Goal: Task Accomplishment & Management: Complete application form

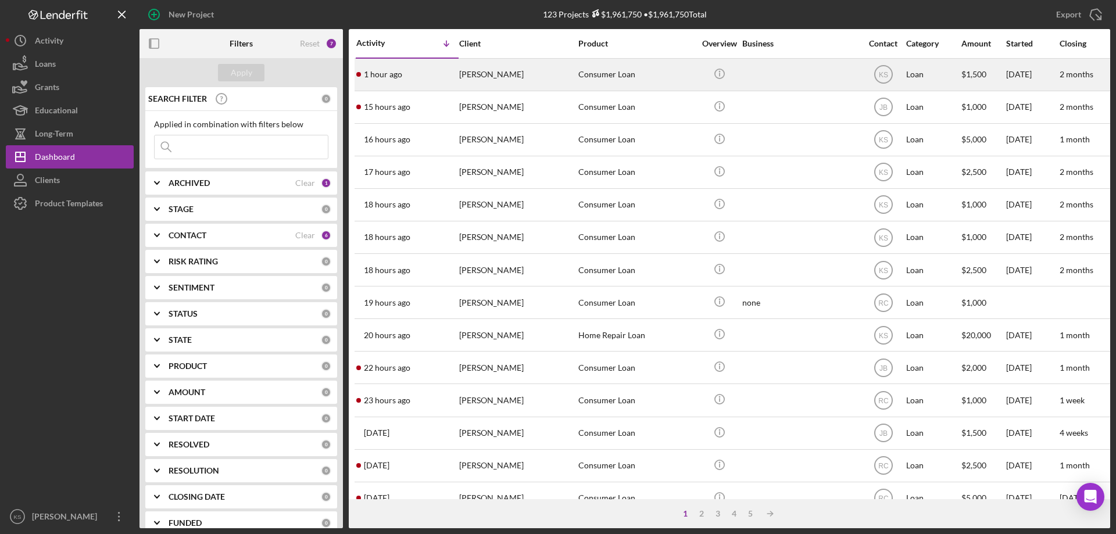
click at [585, 76] on div "Consumer Loan" at bounding box center [636, 74] width 116 height 31
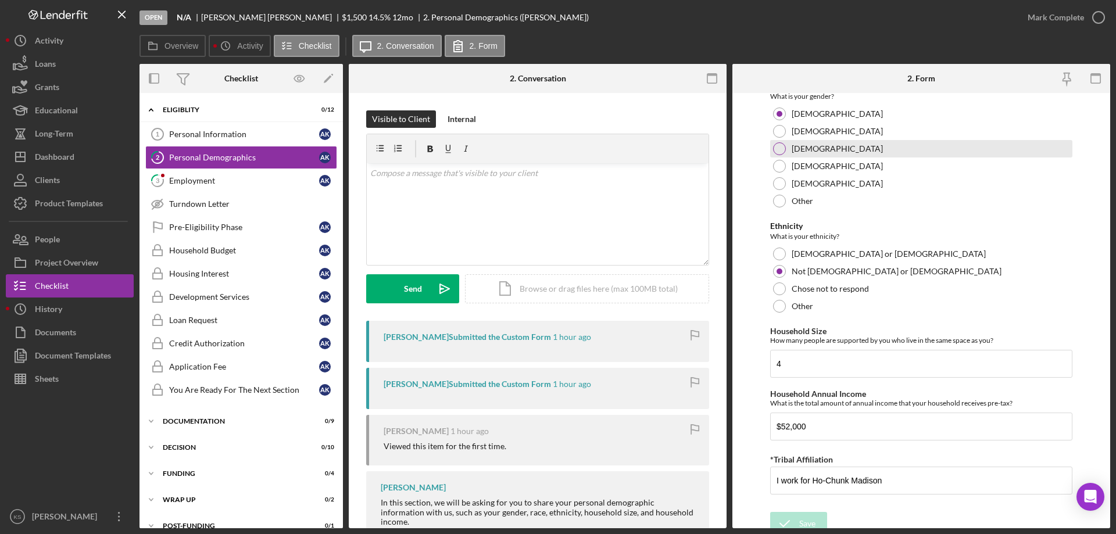
scroll to position [638, 0]
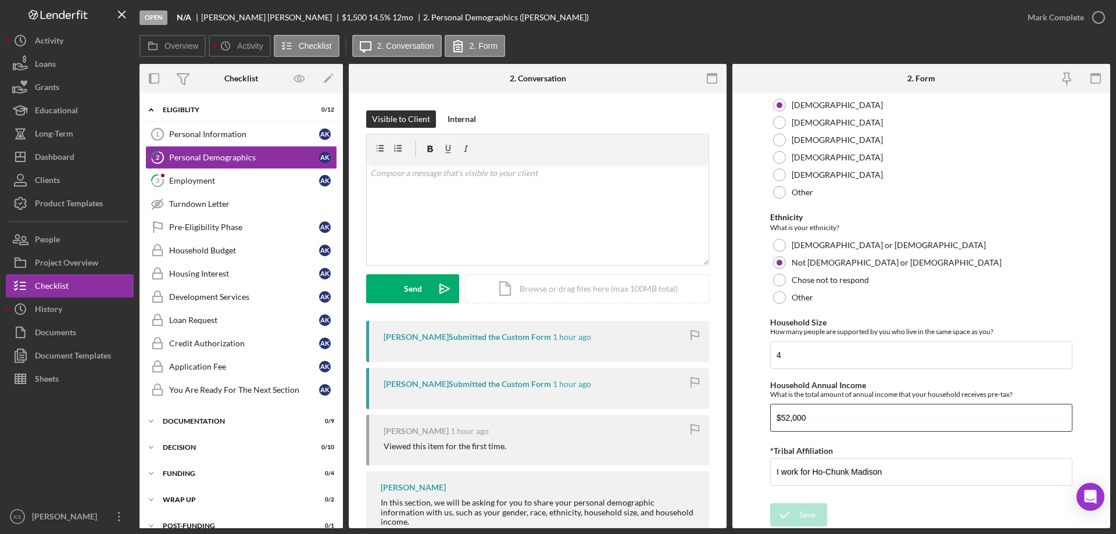
drag, startPoint x: 841, startPoint y: 421, endPoint x: 732, endPoint y: 406, distance: 109.6
click at [732, 406] on form "Demographic Information Marital Status Please select your marital status from t…" at bounding box center [921, 310] width 378 height 435
click at [281, 134] on div "Personal Information" at bounding box center [244, 134] width 150 height 9
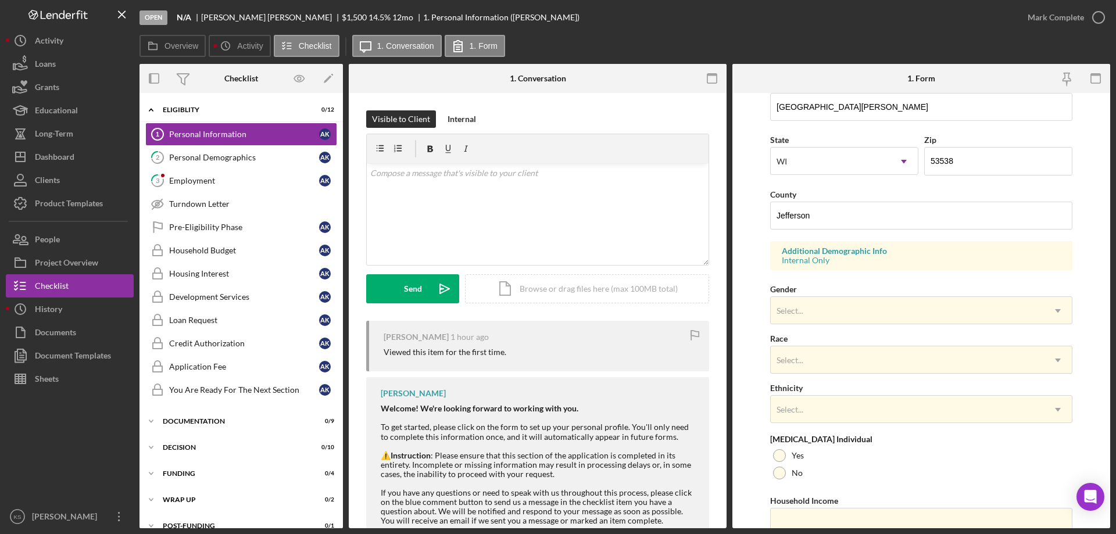
scroll to position [340, 0]
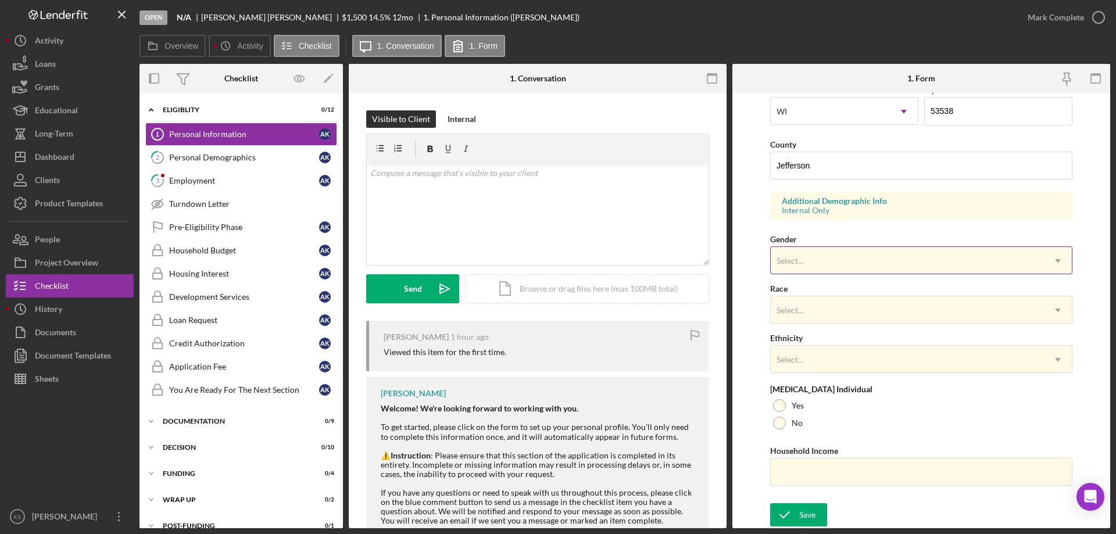
click at [849, 271] on div "Select..." at bounding box center [906, 261] width 273 height 27
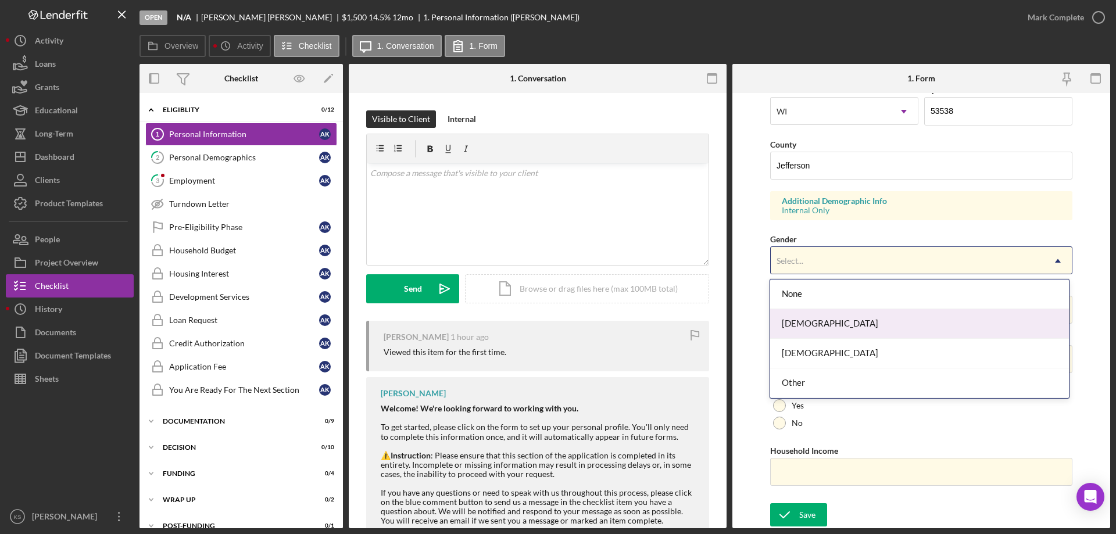
click at [816, 322] on div "[DEMOGRAPHIC_DATA]" at bounding box center [919, 324] width 298 height 30
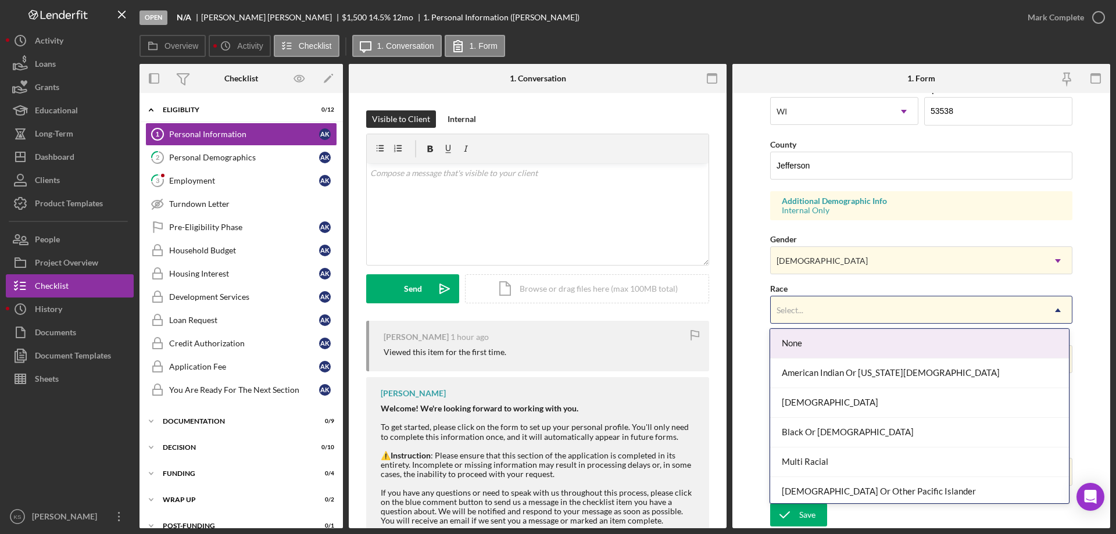
click at [832, 307] on div "Select..." at bounding box center [906, 310] width 273 height 27
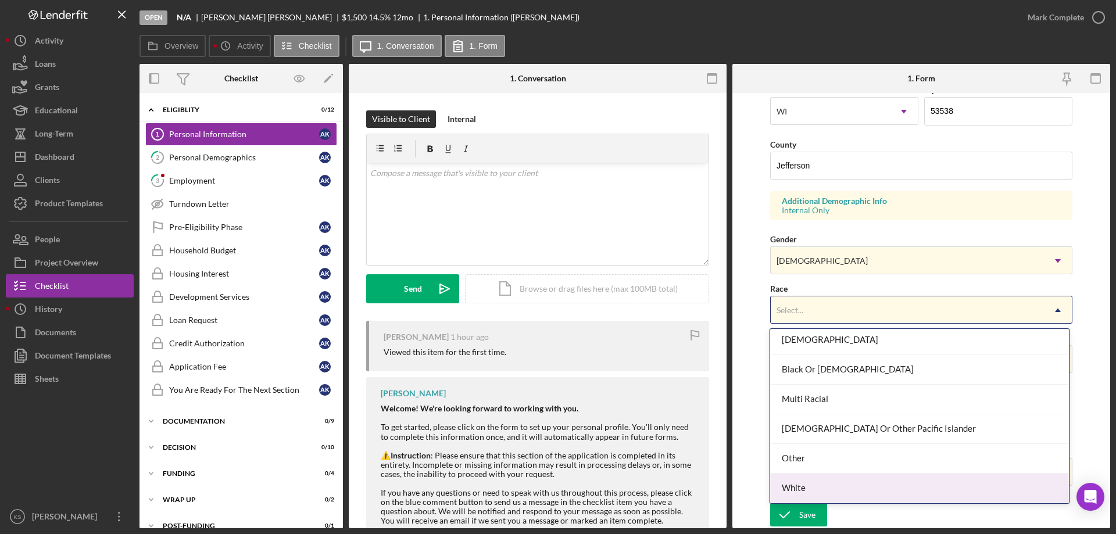
click at [822, 480] on div "White" at bounding box center [919, 489] width 298 height 30
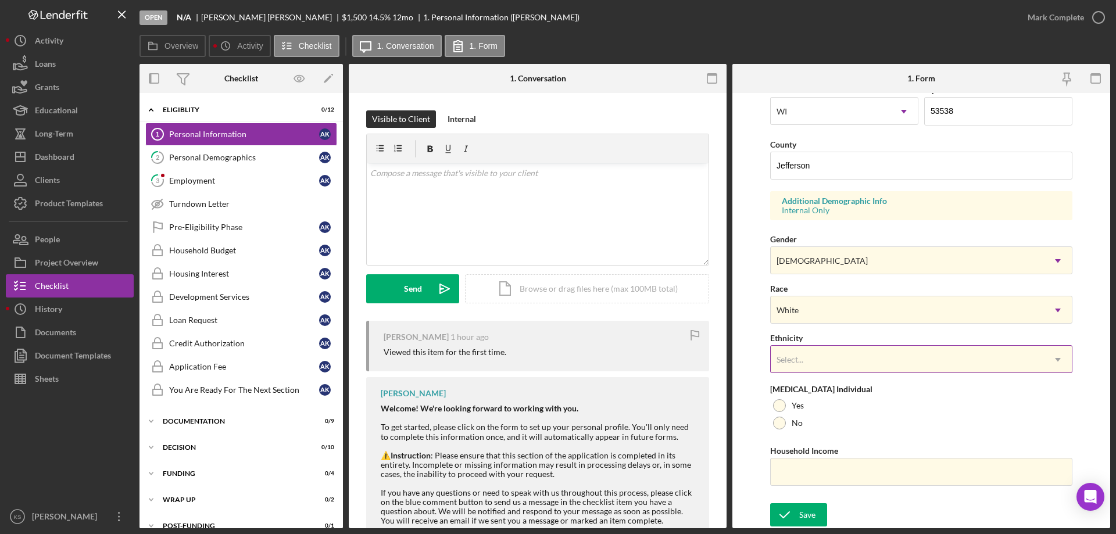
click at [841, 369] on div "Select..." at bounding box center [906, 359] width 273 height 27
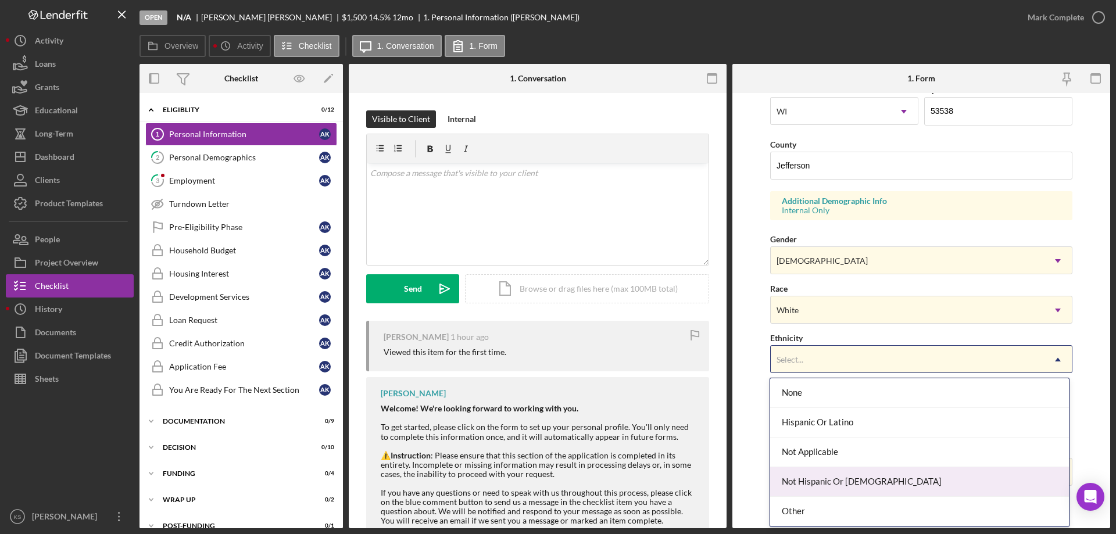
click at [844, 473] on div "Not Hispanic Or [DEMOGRAPHIC_DATA]" at bounding box center [919, 482] width 298 height 30
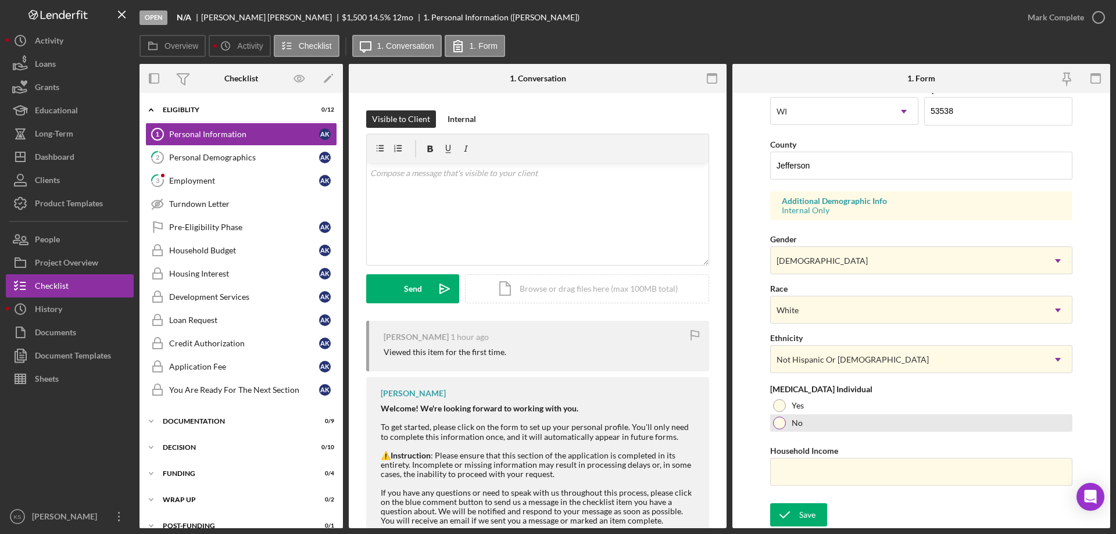
click at [804, 430] on div "No" at bounding box center [921, 422] width 302 height 17
click at [826, 471] on input "Household Income" at bounding box center [921, 472] width 302 height 28
paste input "$52,000"
type input "$52,000"
click at [800, 520] on div "Save" at bounding box center [807, 514] width 16 height 23
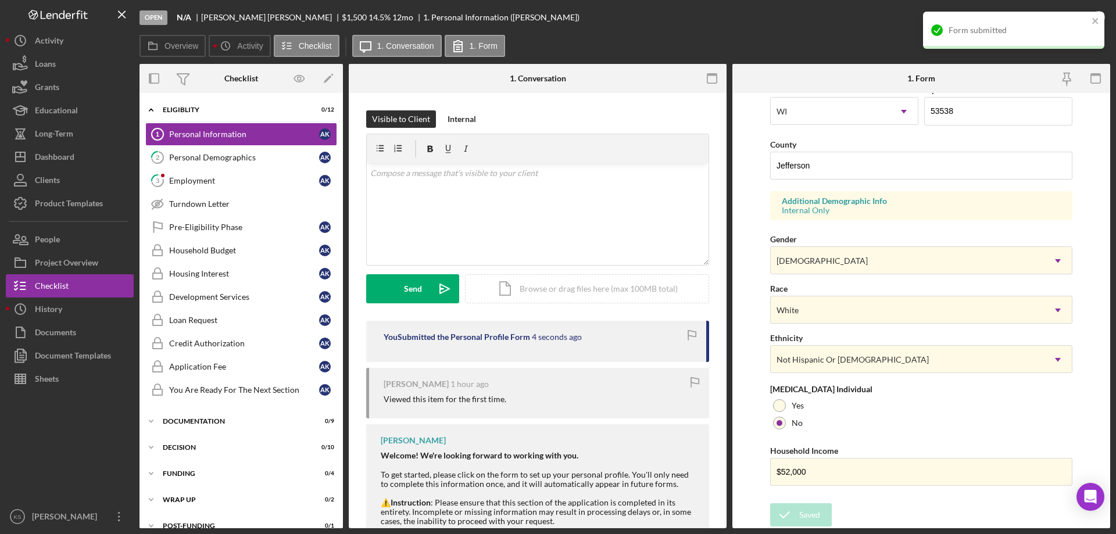
click at [1046, 26] on div "Form submitted" at bounding box center [1017, 30] width 139 height 9
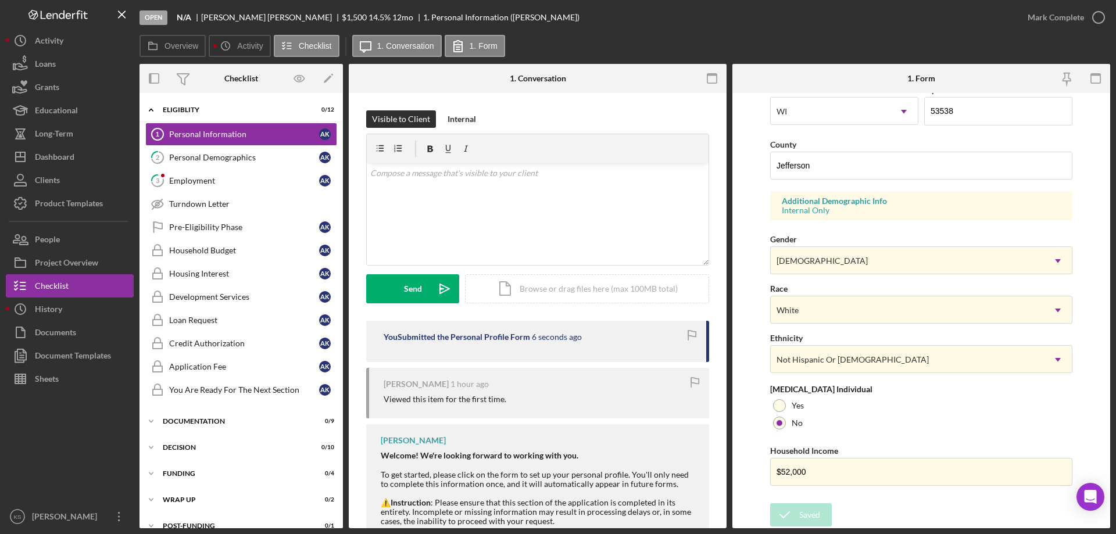
click at [1055, 14] on div "Form submitted" at bounding box center [1013, 11] width 186 height 5
click at [1070, 17] on div "Mark Complete" at bounding box center [1055, 17] width 56 height 23
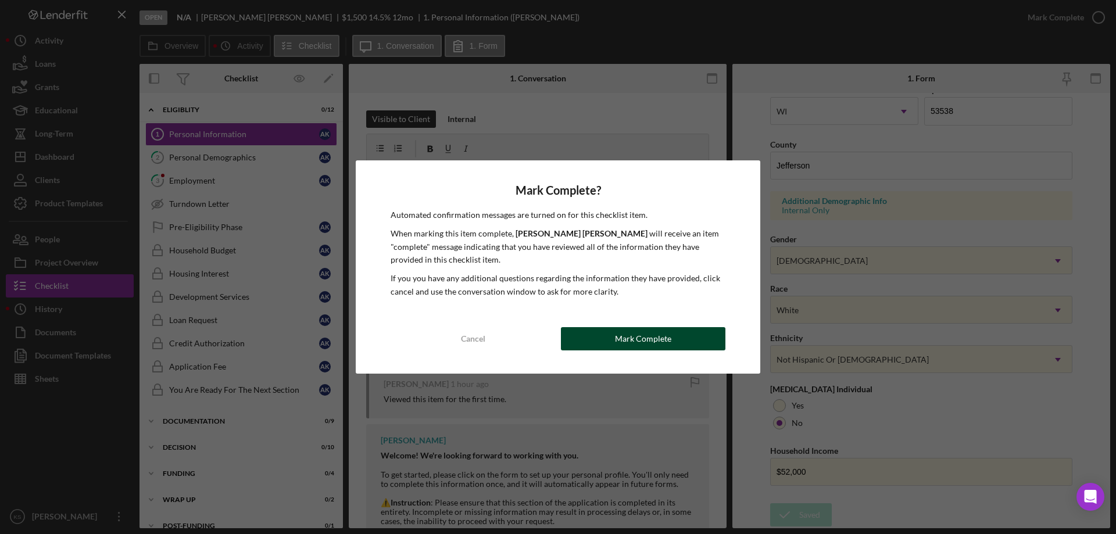
drag, startPoint x: 641, startPoint y: 333, endPoint x: 642, endPoint y: 339, distance: 5.8
click at [642, 339] on div "Mark Complete? Automated confirmation messages are turned on for this checklist…" at bounding box center [558, 266] width 404 height 213
click at [642, 339] on div "Mark Complete" at bounding box center [643, 338] width 56 height 23
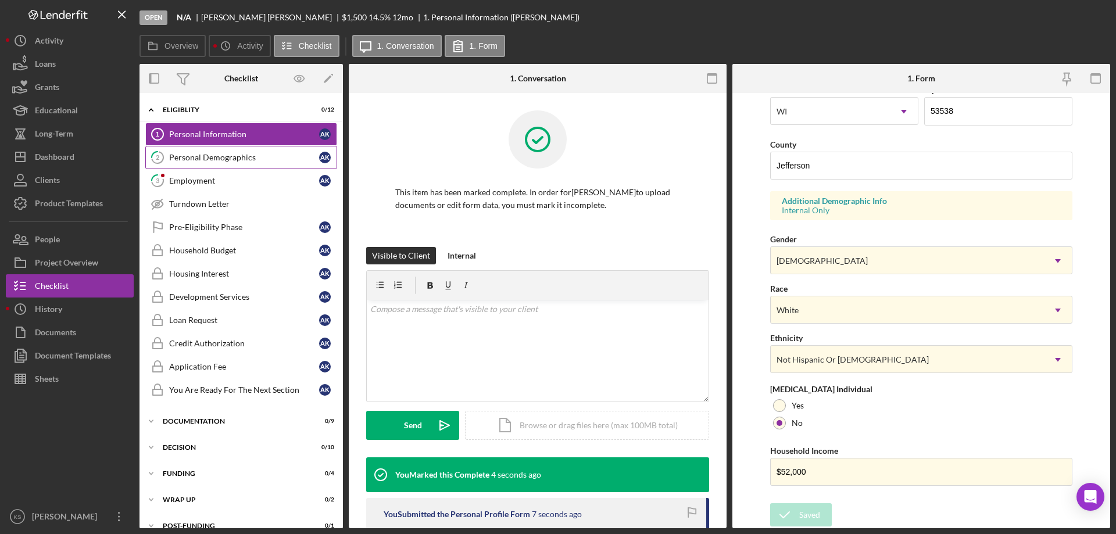
scroll to position [107, 0]
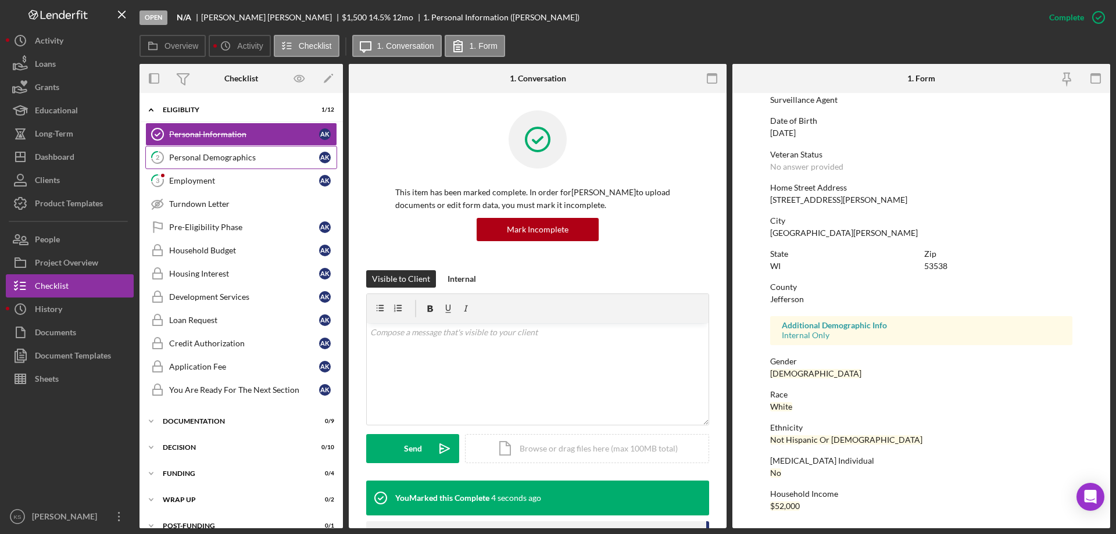
click at [270, 155] on div "Personal Demographics" at bounding box center [244, 157] width 150 height 9
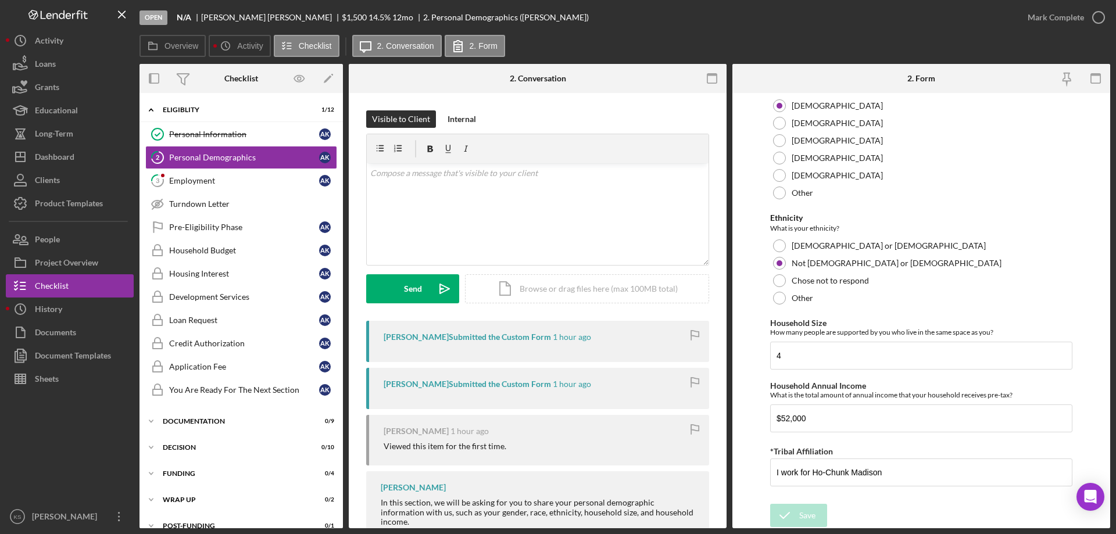
scroll to position [638, 0]
click at [1057, 3] on div "Mark Complete" at bounding box center [1063, 17] width 94 height 35
click at [1061, 13] on div "Mark Complete" at bounding box center [1055, 17] width 56 height 23
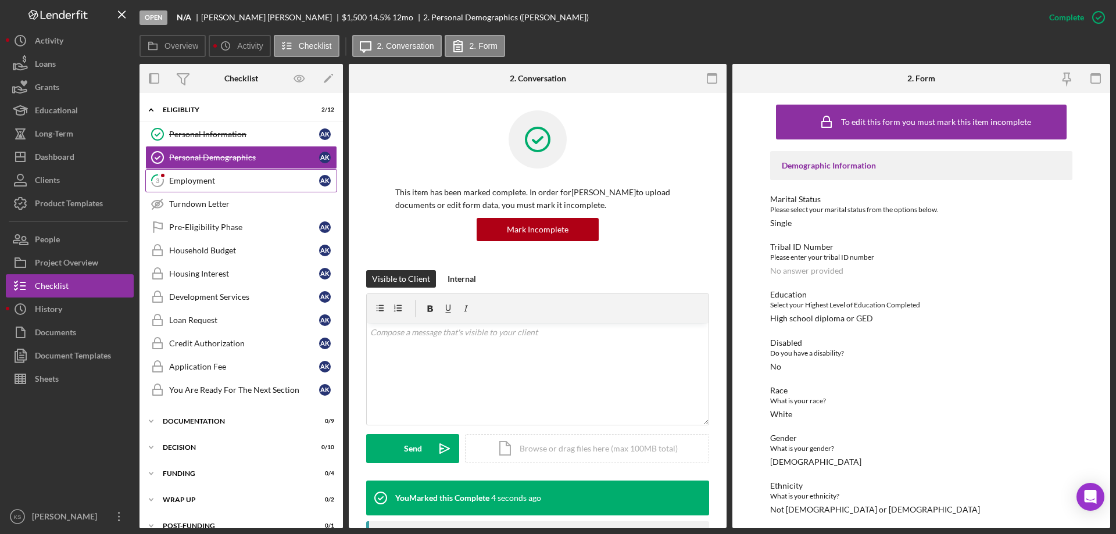
click at [227, 179] on div "Employment" at bounding box center [244, 180] width 150 height 9
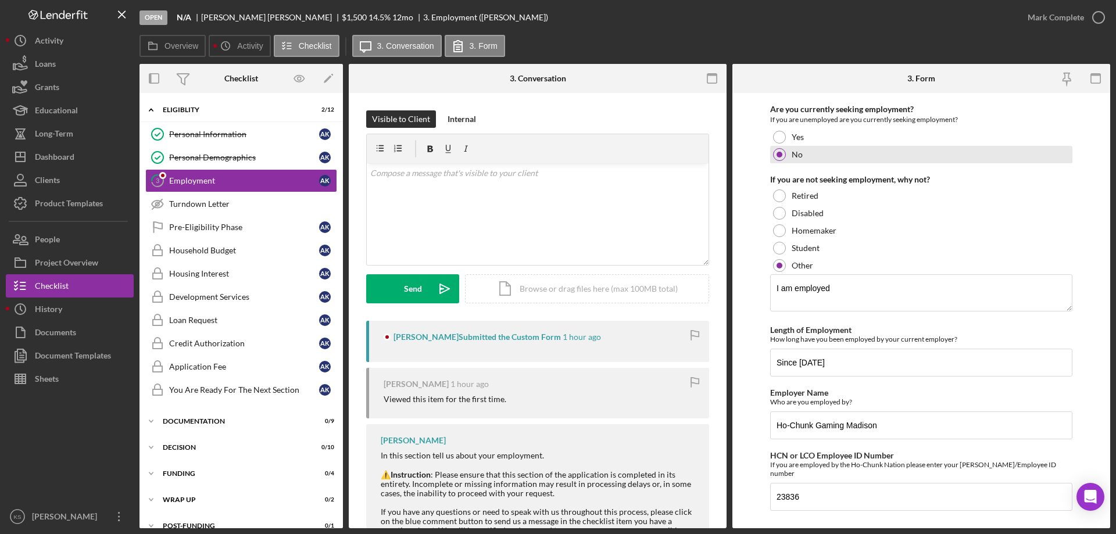
scroll to position [121, 0]
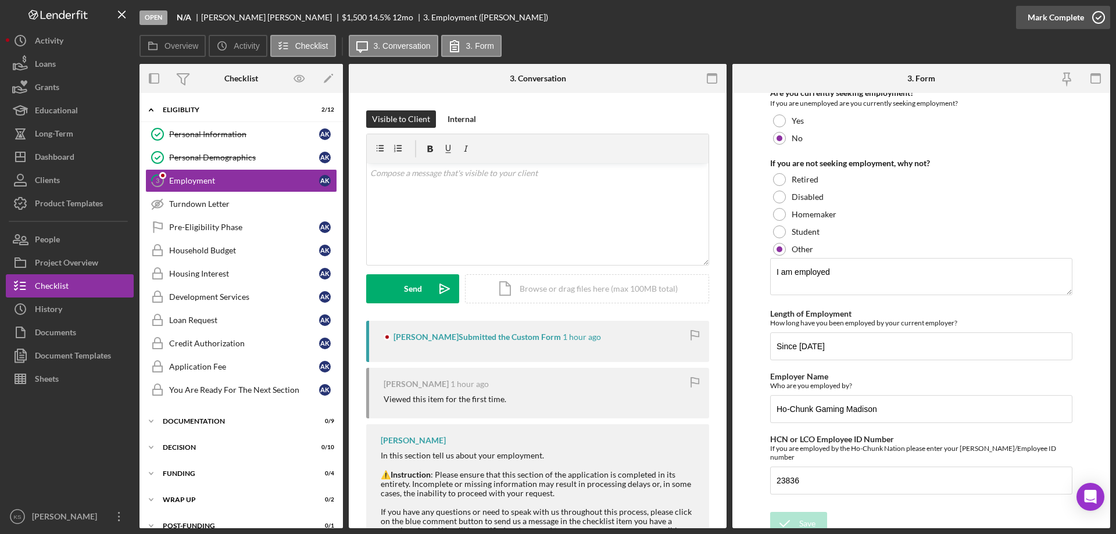
click at [1056, 18] on div "Mark Complete" at bounding box center [1055, 17] width 56 height 23
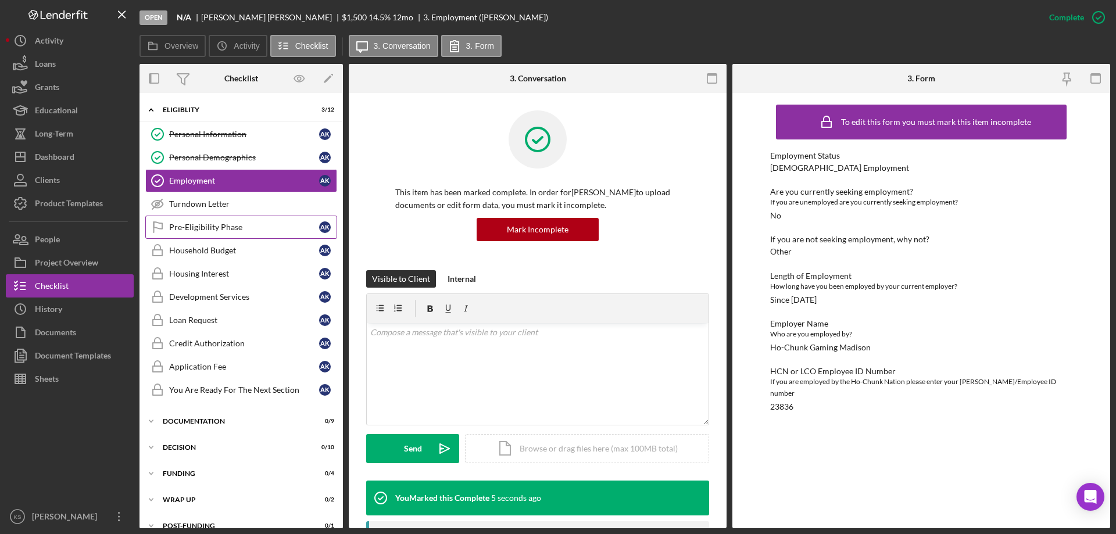
click at [251, 226] on div "Pre-Eligibility Phase" at bounding box center [244, 227] width 150 height 9
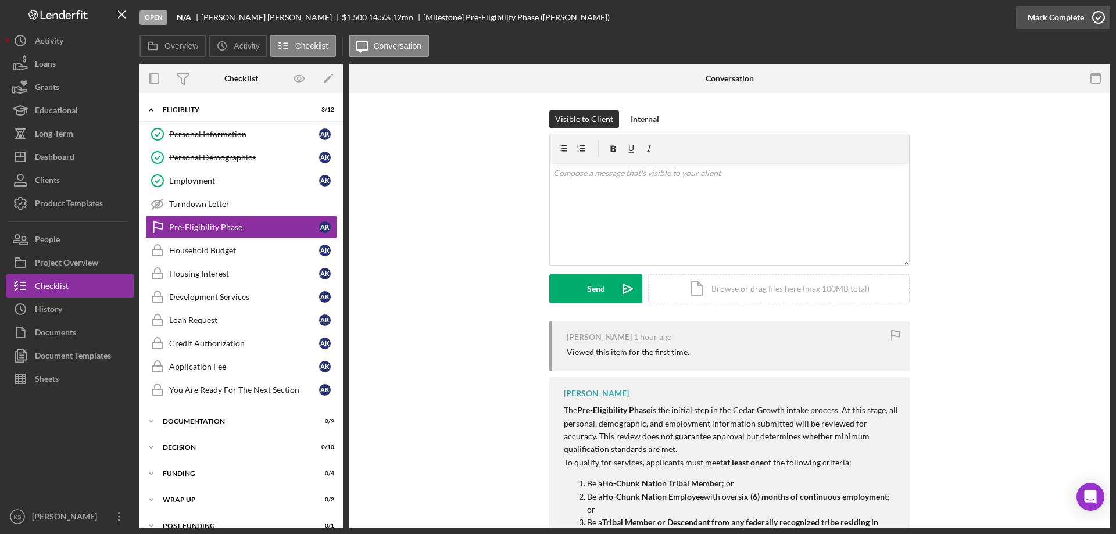
click at [1084, 21] on icon "button" at bounding box center [1098, 17] width 29 height 29
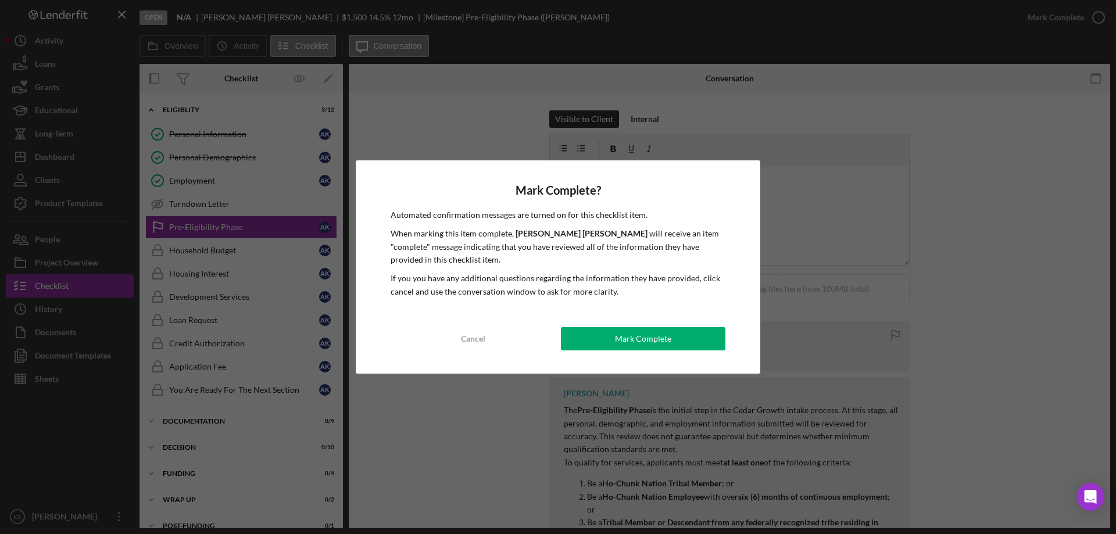
click at [640, 335] on div "Mark Complete" at bounding box center [643, 338] width 56 height 23
